Goal: Browse casually: Explore the website without a specific task or goal

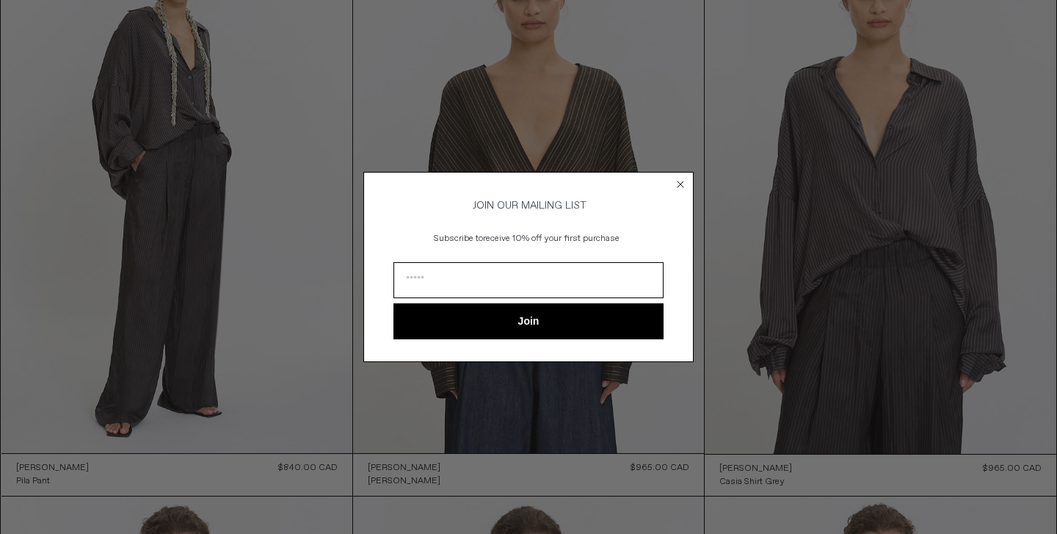
click at [683, 183] on circle "Close dialog" at bounding box center [681, 185] width 14 height 14
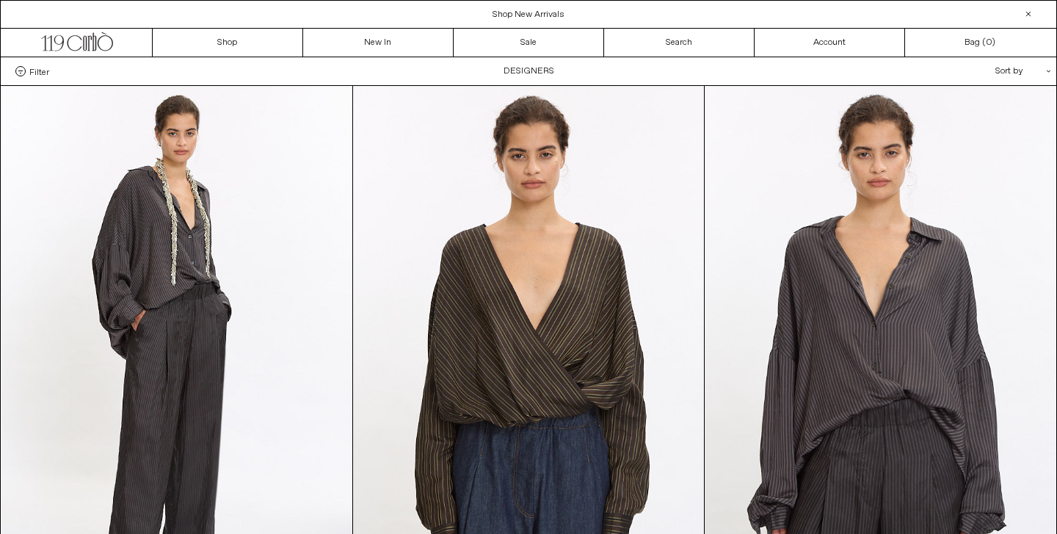
click at [32, 73] on span "Filter" at bounding box center [39, 71] width 20 height 10
click at [0, 0] on select "**********" at bounding box center [0, 0] width 0 height 0
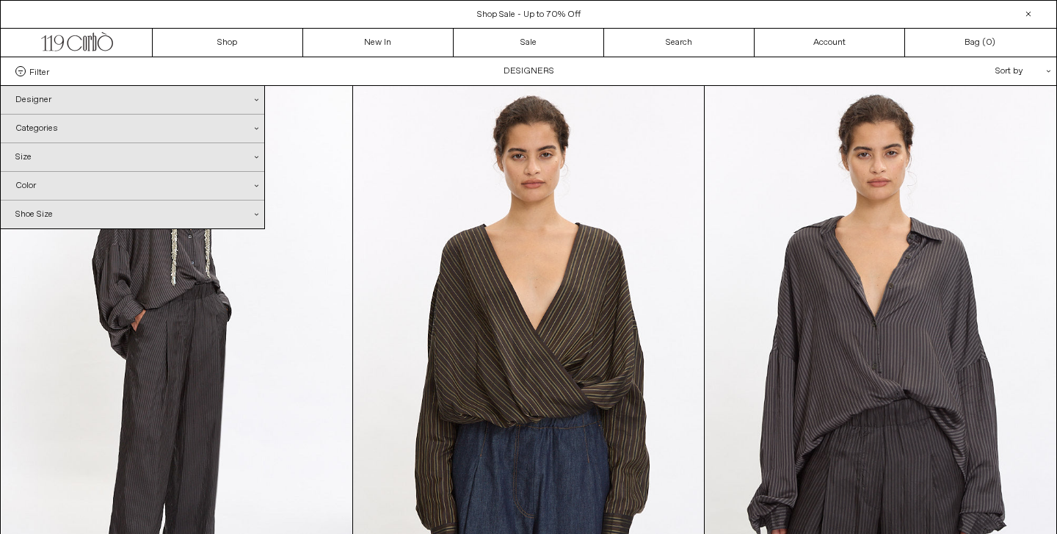
click at [51, 102] on div "Designer .cls-1{fill:#231f20}" at bounding box center [133, 100] width 264 height 28
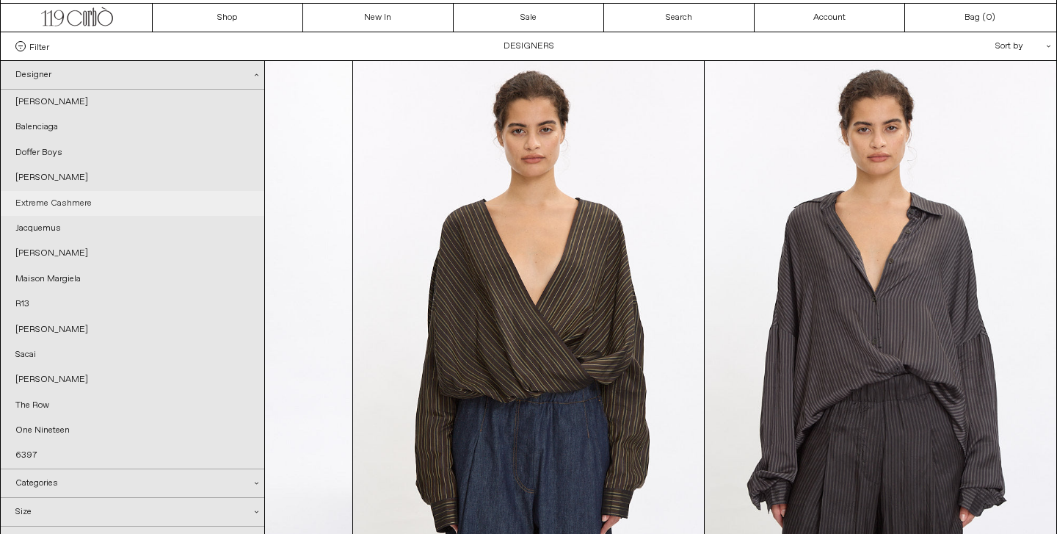
scroll to position [32, 0]
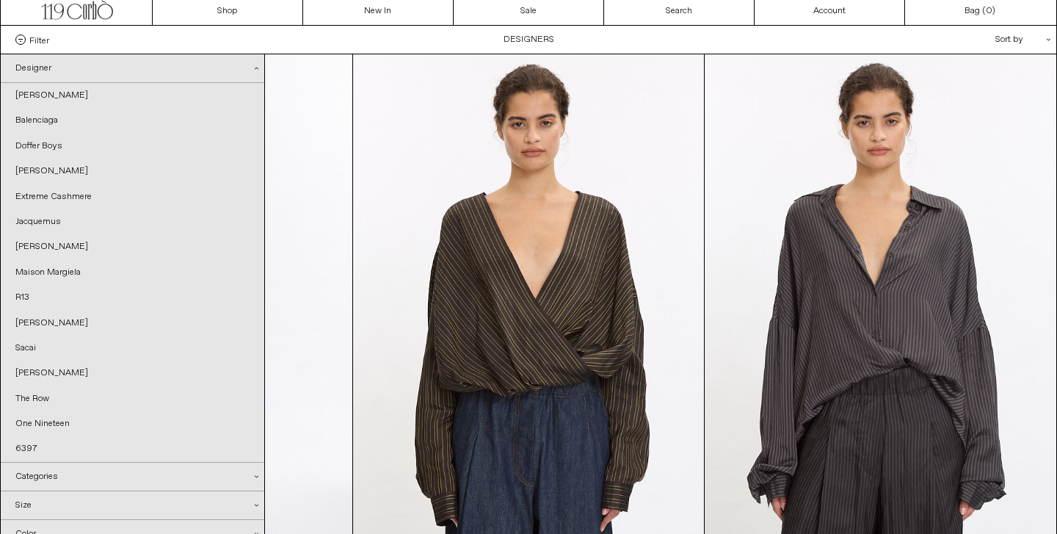
click at [65, 67] on div "Designer .cls-1{fill:#231f20}" at bounding box center [133, 68] width 264 height 29
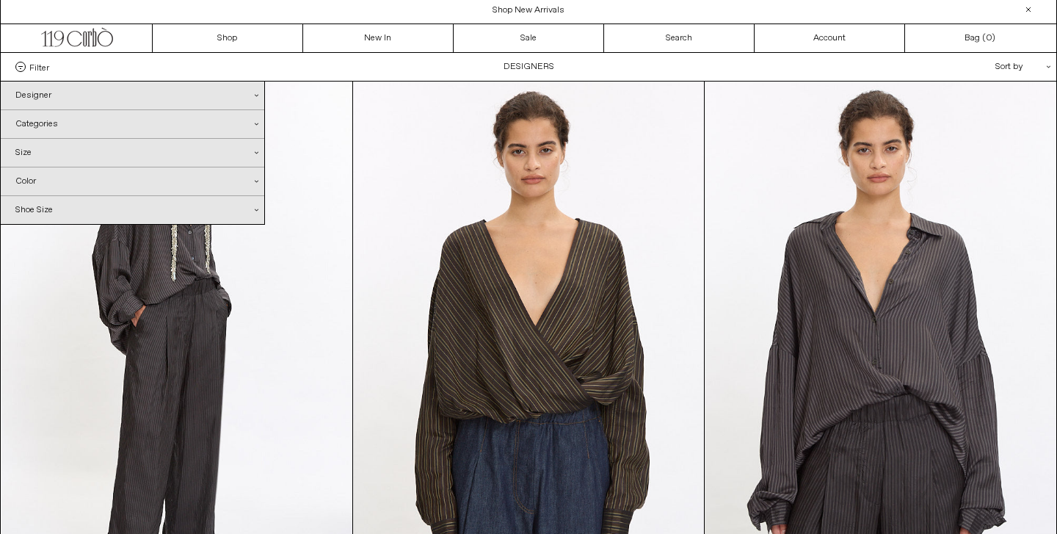
scroll to position [0, 0]
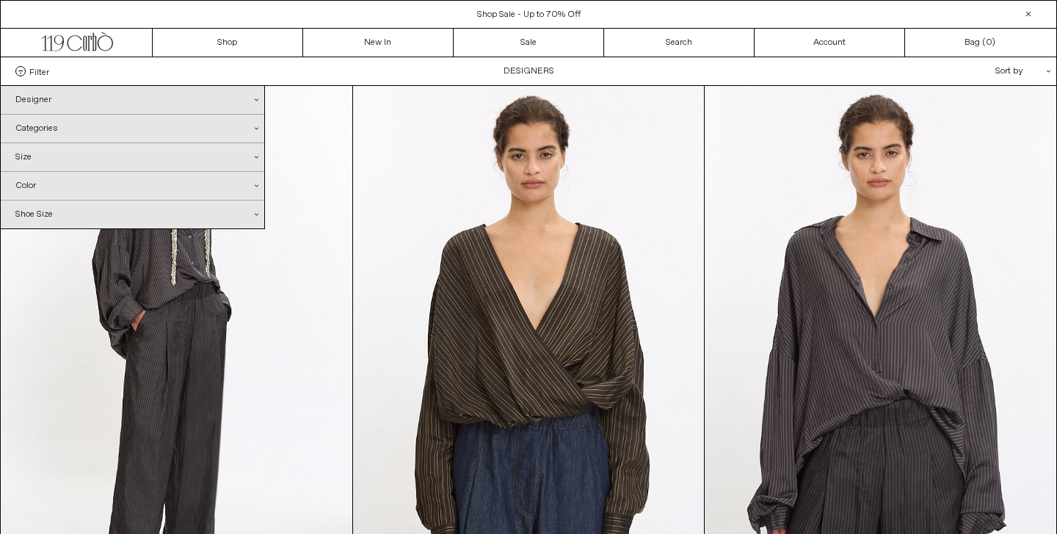
click at [48, 98] on div "Designer .cls-1{fill:#231f20}" at bounding box center [133, 100] width 264 height 28
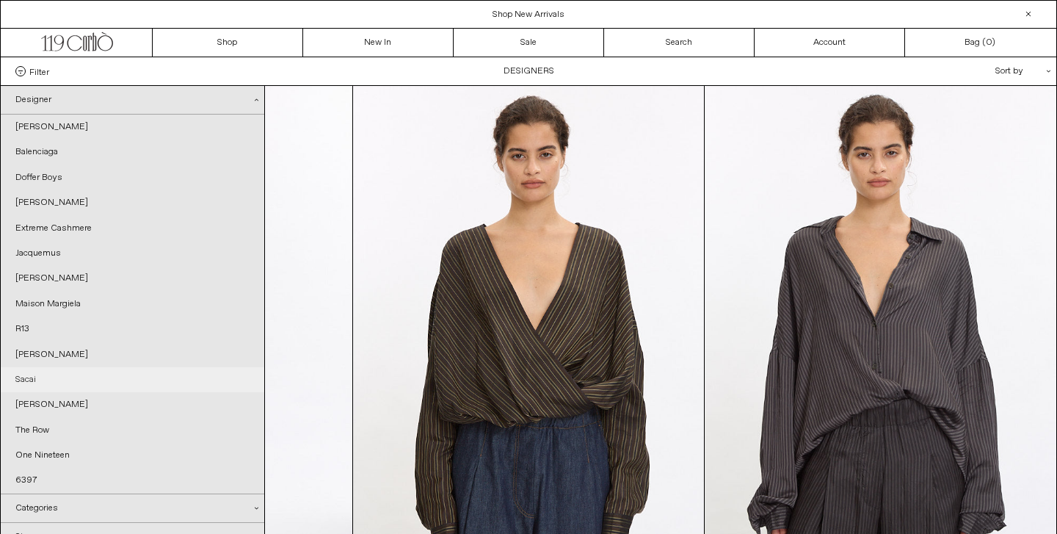
scroll to position [4, 0]
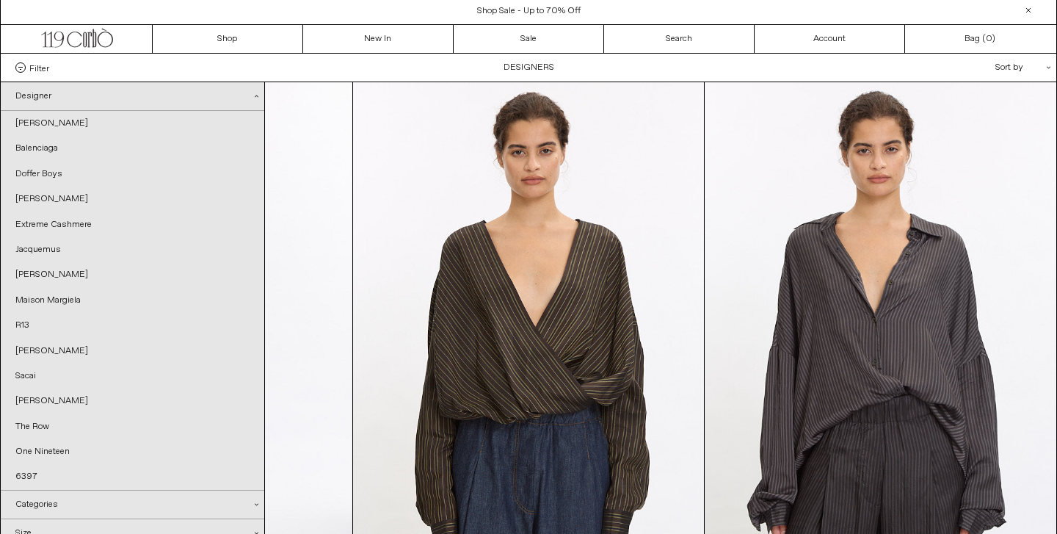
click at [504, 8] on span "Shop Sale - Up to 70% Off" at bounding box center [529, 11] width 104 height 12
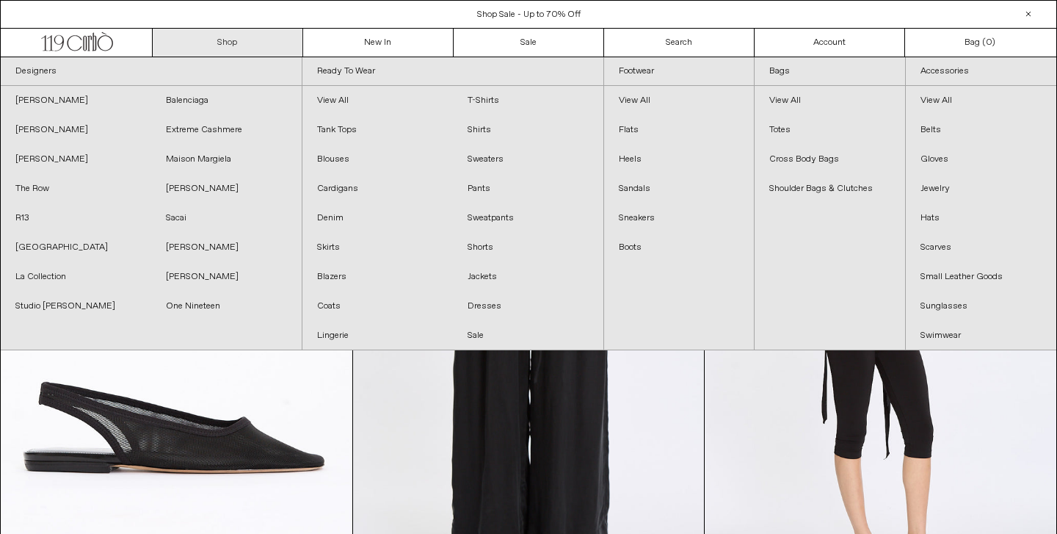
click at [227, 47] on link "Shop" at bounding box center [228, 43] width 151 height 28
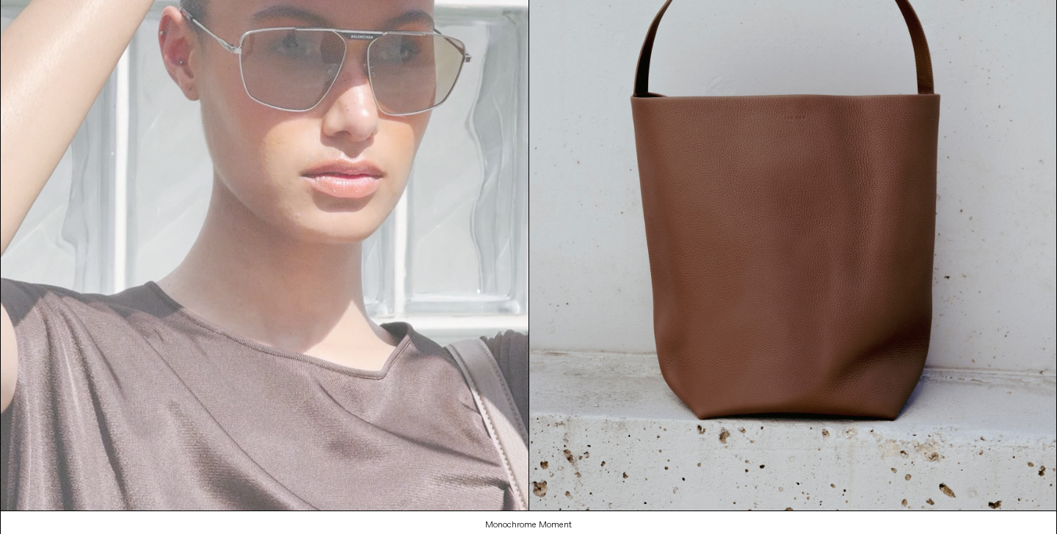
scroll to position [88, 0]
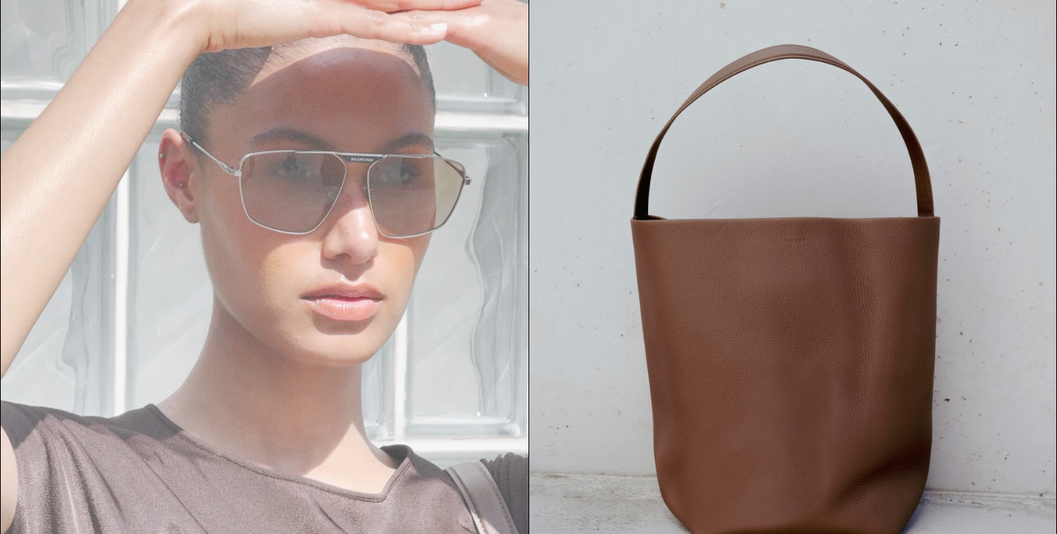
click at [290, 339] on video "Your browser does not support the video tag." at bounding box center [265, 301] width 528 height 664
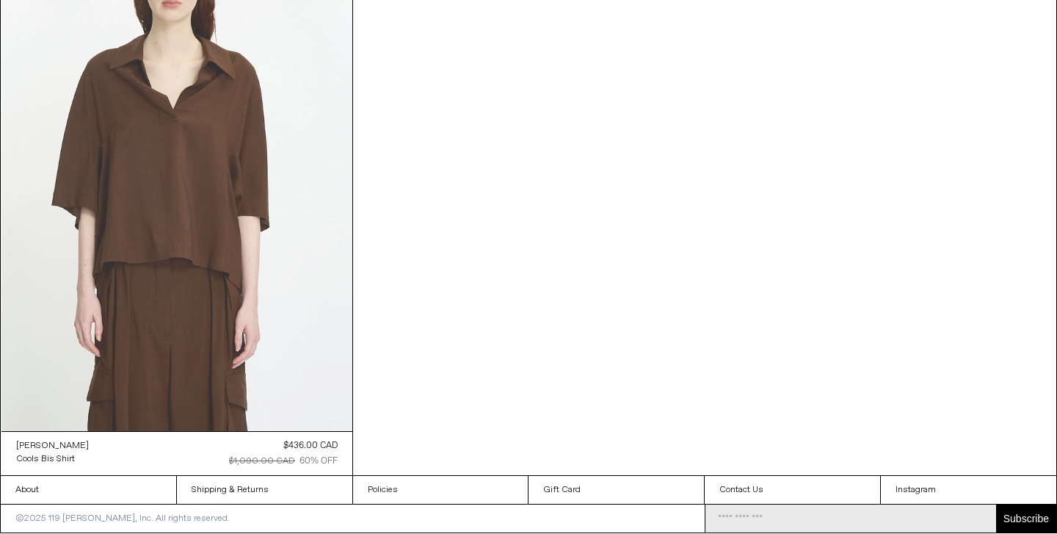
scroll to position [4173, 0]
